Goal: Information Seeking & Learning: Find specific fact

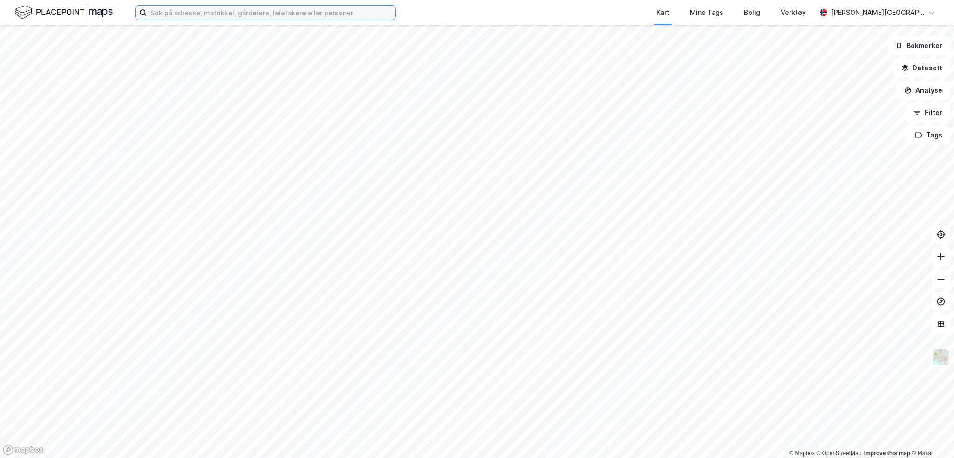
click at [253, 16] on input at bounding box center [271, 13] width 249 height 14
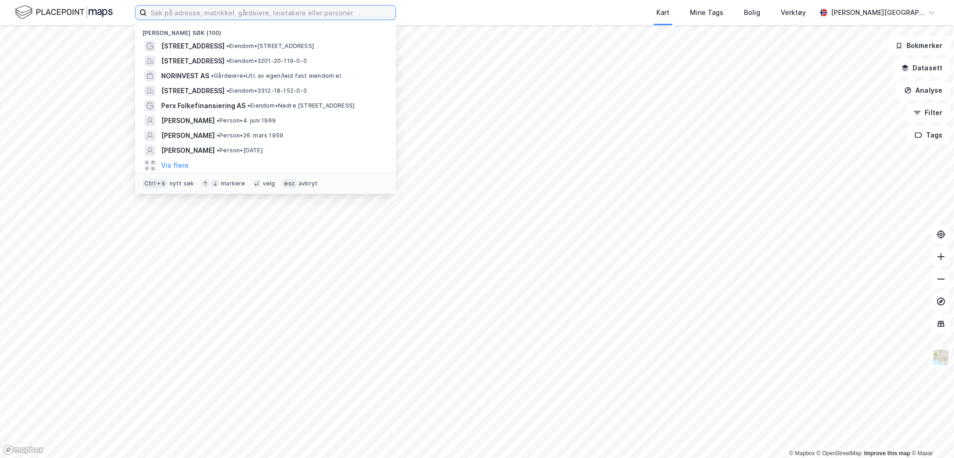
click at [250, 13] on input at bounding box center [271, 13] width 249 height 14
click at [214, 12] on input "V" at bounding box center [265, 13] width 237 height 14
drag, startPoint x: 211, startPoint y: 12, endPoint x: 118, endPoint y: 14, distance: 93.6
click at [126, 13] on div "V Nylige søk (100) [STREET_ADDRESS] • Eiendom • [STREET_ADDRESS], 1362 [PERSON_…" at bounding box center [477, 12] width 954 height 25
paste input "[PERSON_NAME]"
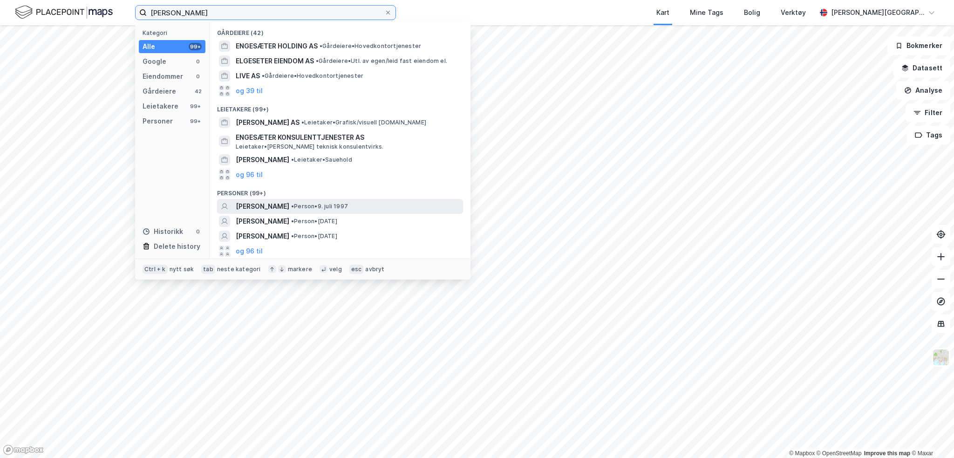
type input "[PERSON_NAME]"
click at [289, 206] on span "[PERSON_NAME]" at bounding box center [263, 206] width 54 height 11
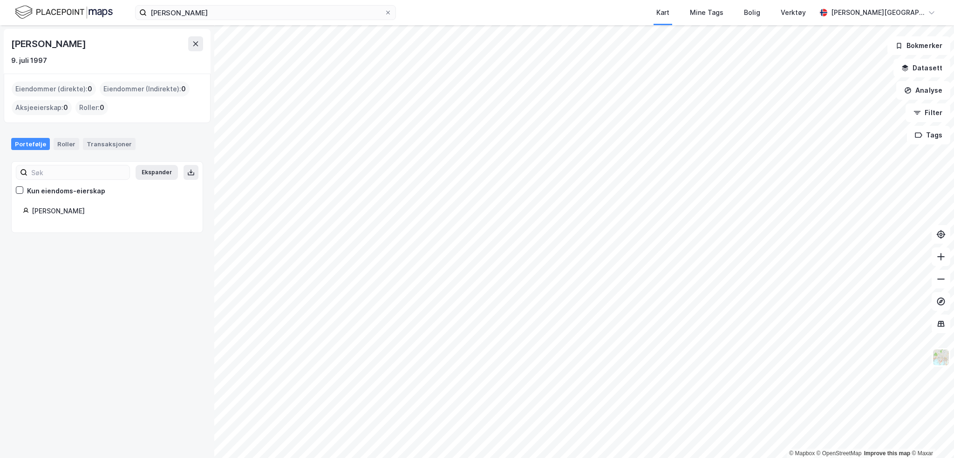
click at [115, 301] on div "[PERSON_NAME] [DATE] Eiendommer (direkte) : 0 Eiendommer (Indirekte) : 0 Aksjee…" at bounding box center [107, 241] width 214 height 433
